Goal: Information Seeking & Learning: Learn about a topic

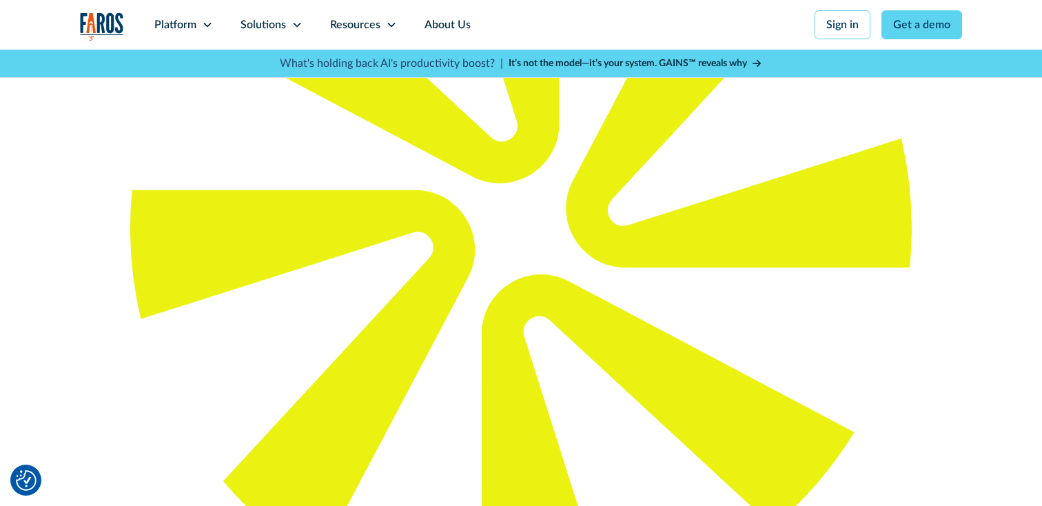
scroll to position [303, 0]
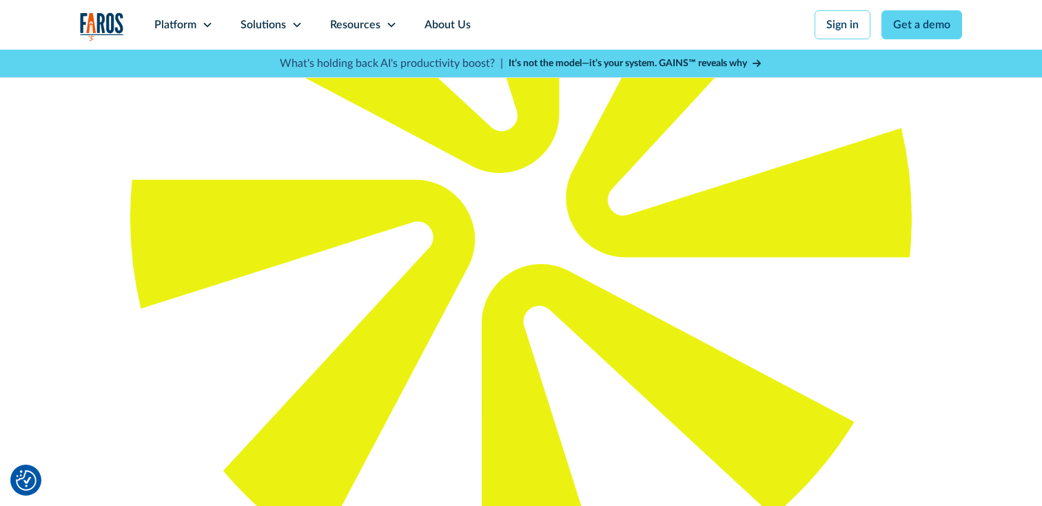
drag, startPoint x: 580, startPoint y: 211, endPoint x: 571, endPoint y: 267, distance: 56.4
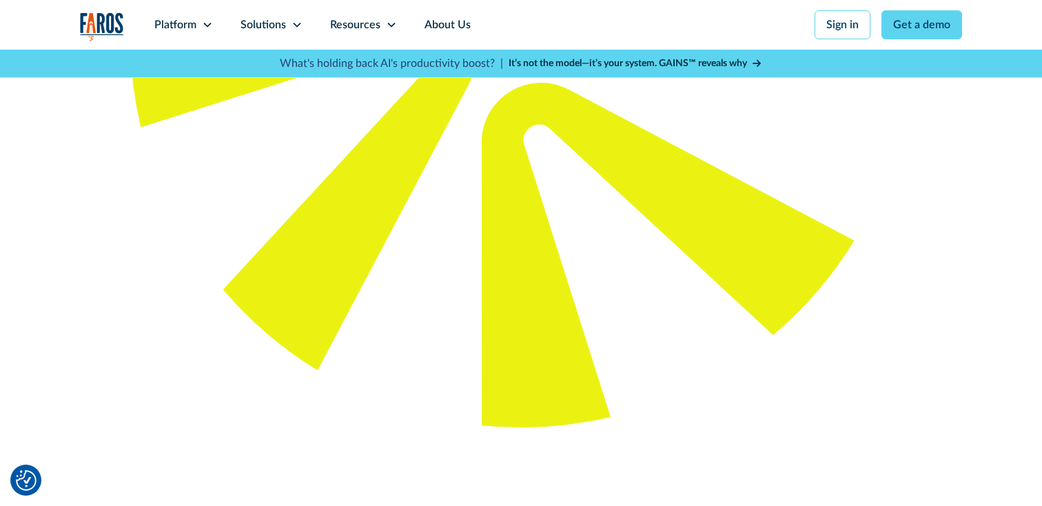
scroll to position [526, 0]
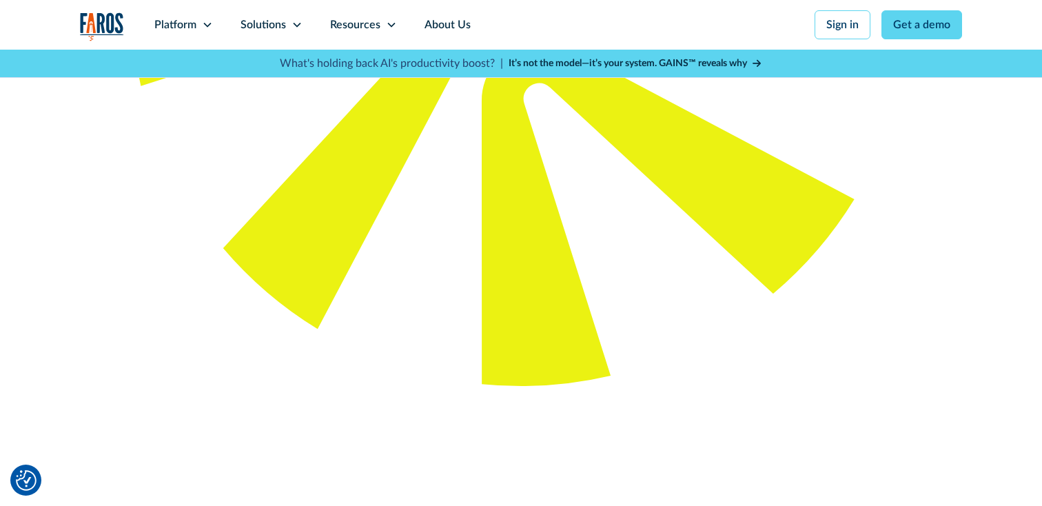
drag, startPoint x: 572, startPoint y: 168, endPoint x: 573, endPoint y: 113, distance: 55.2
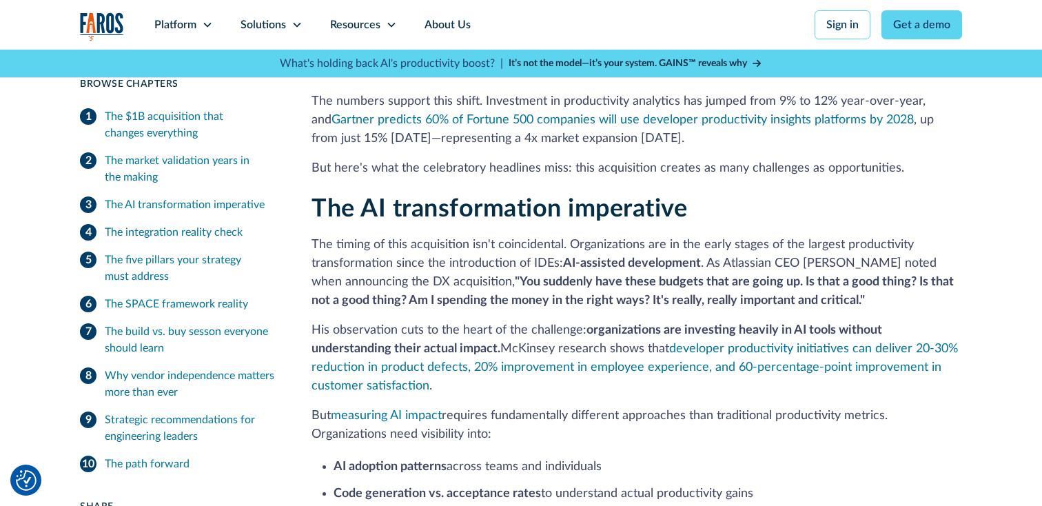
scroll to position [1790, 0]
drag, startPoint x: 500, startPoint y: 121, endPoint x: 558, endPoint y: 239, distance: 131.7
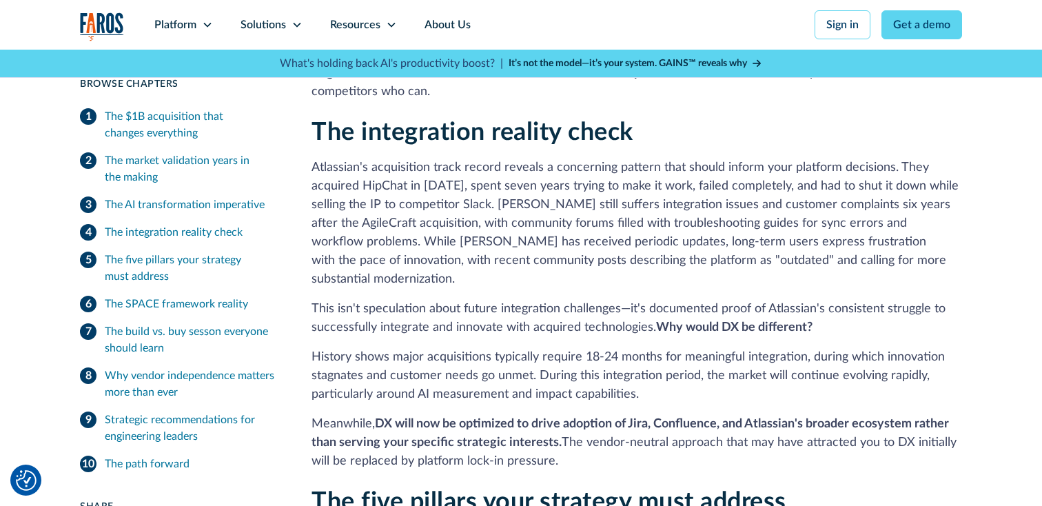
scroll to position [2612, 0]
